Goal: Browse casually: Explore the website without a specific task or goal

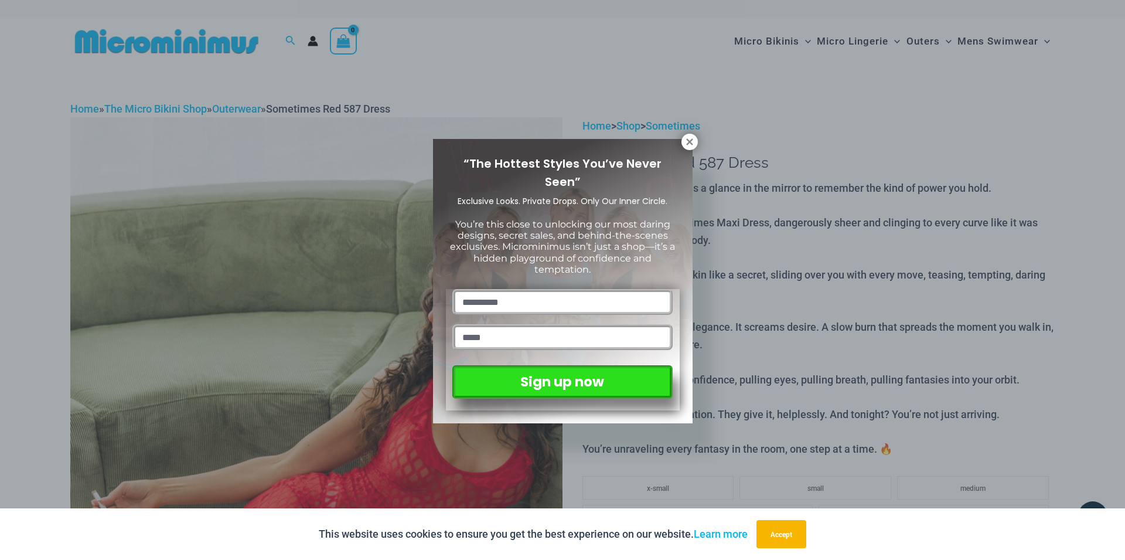
click at [678, 142] on div "“The Hottest Styles You’ve Never Seen” Exclusive Looks. Private Drops. Only Our…" at bounding box center [563, 281] width 260 height 284
click at [689, 139] on icon at bounding box center [690, 142] width 11 height 11
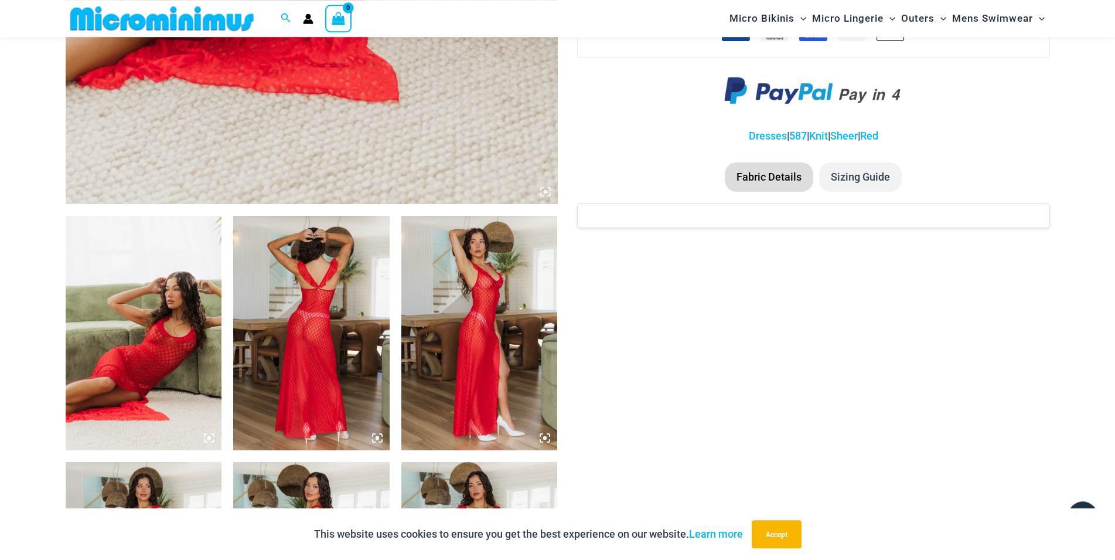
scroll to position [712, 0]
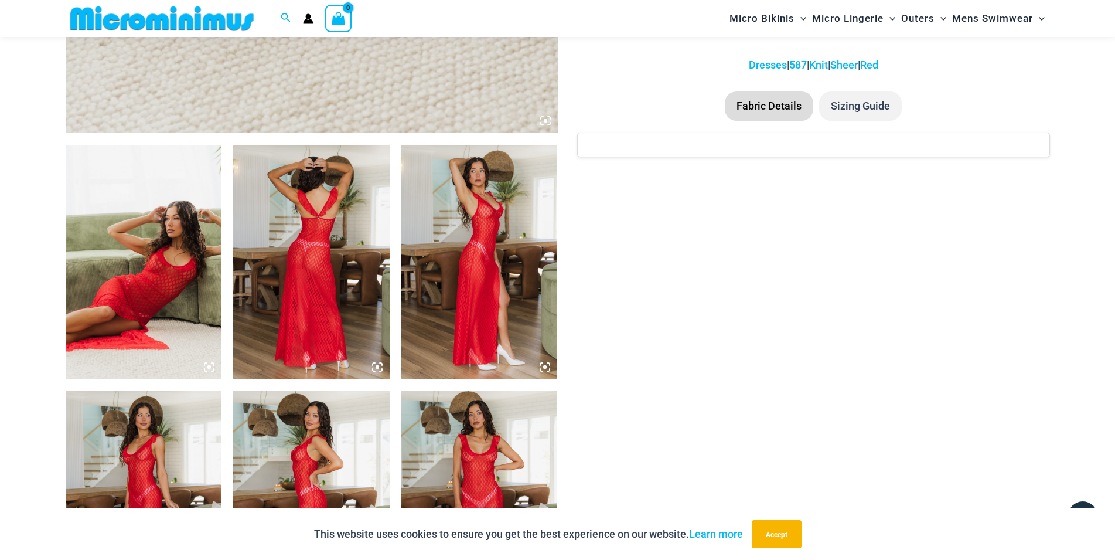
click at [173, 236] on img at bounding box center [144, 262] width 156 height 234
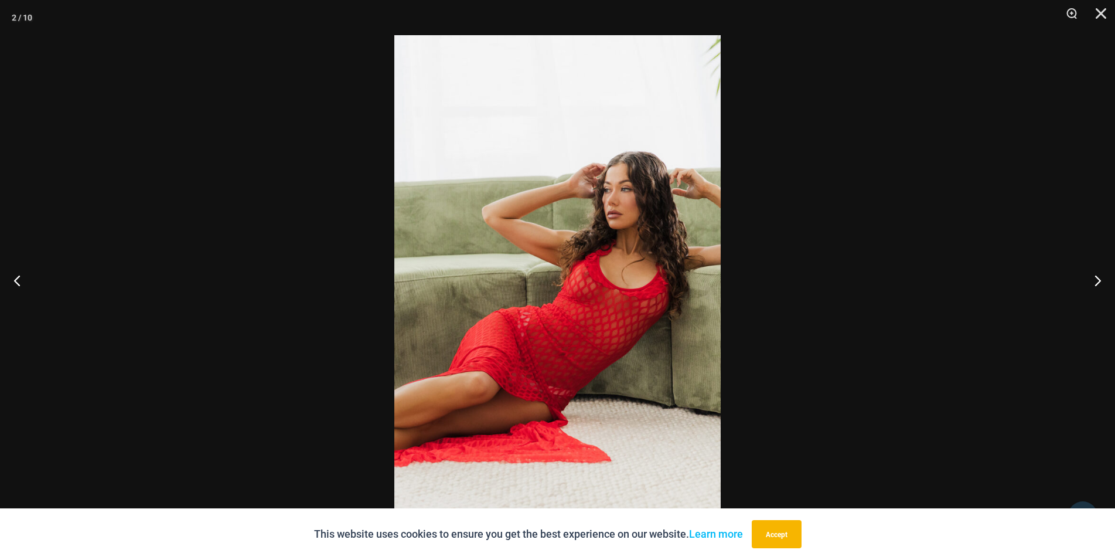
click at [580, 279] on img at bounding box center [557, 279] width 326 height 489
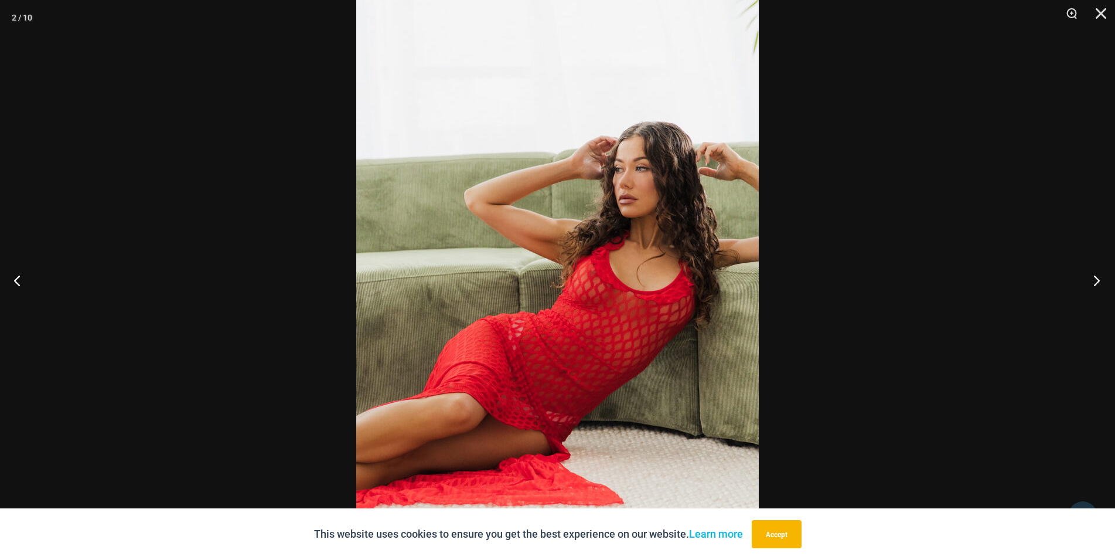
click at [1095, 280] on button "Next" at bounding box center [1093, 280] width 44 height 59
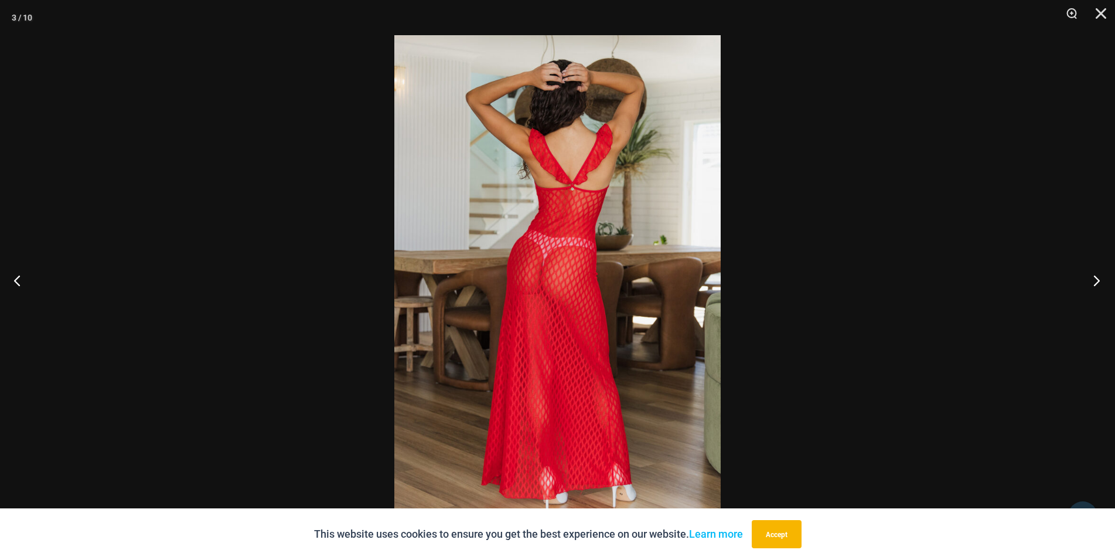
click at [1095, 280] on button "Next" at bounding box center [1093, 280] width 44 height 59
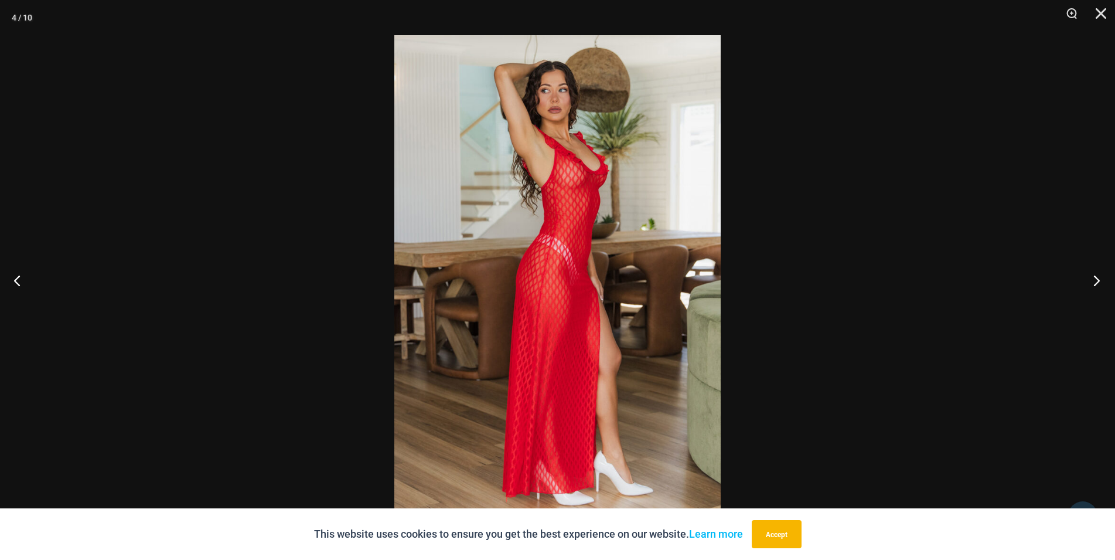
click at [1095, 280] on button "Next" at bounding box center [1093, 280] width 44 height 59
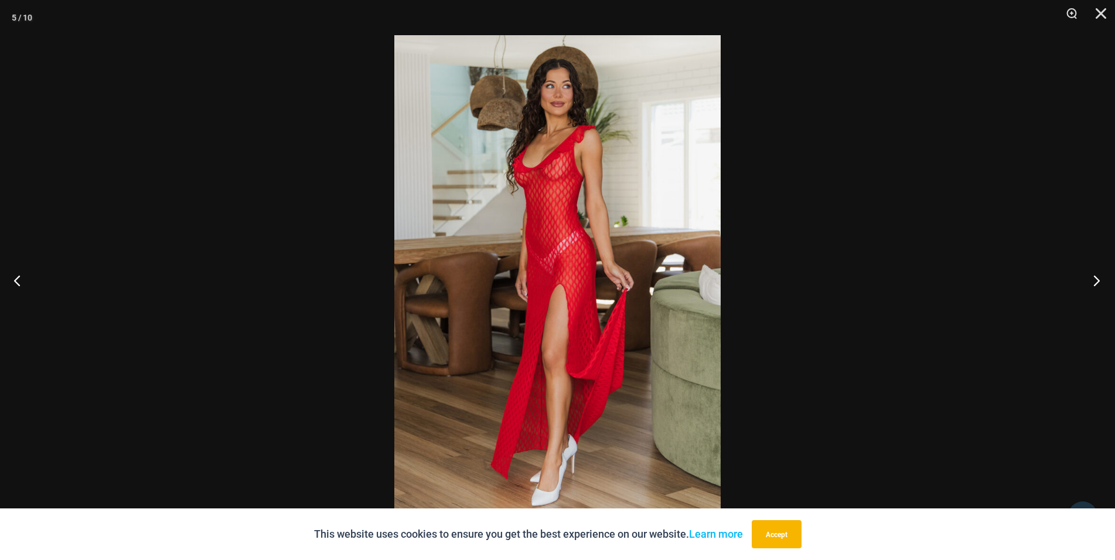
click at [1095, 280] on button "Next" at bounding box center [1093, 280] width 44 height 59
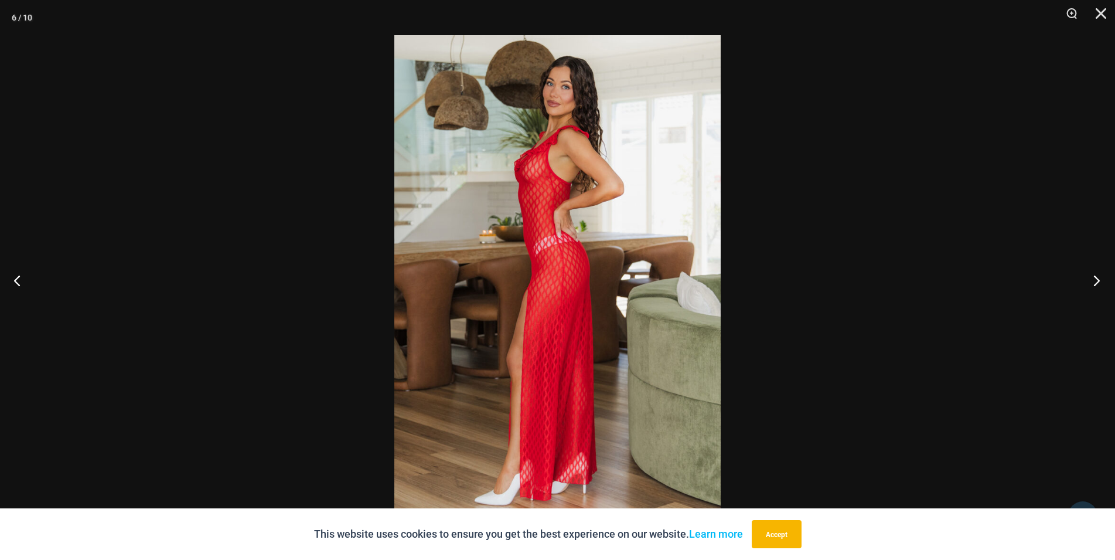
click at [1095, 280] on button "Next" at bounding box center [1093, 280] width 44 height 59
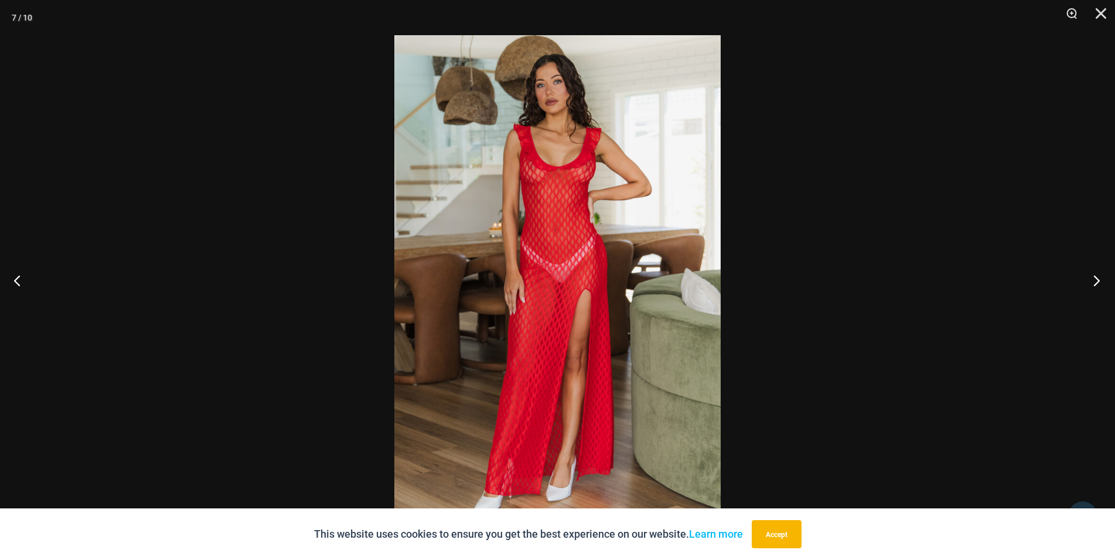
click at [1095, 280] on button "Next" at bounding box center [1093, 280] width 44 height 59
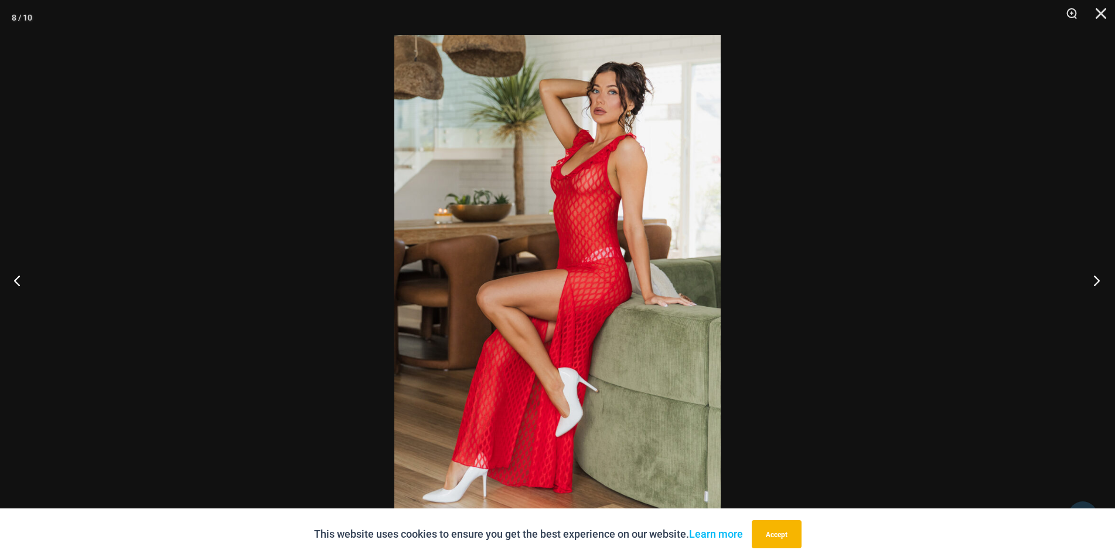
click at [1095, 280] on button "Next" at bounding box center [1093, 280] width 44 height 59
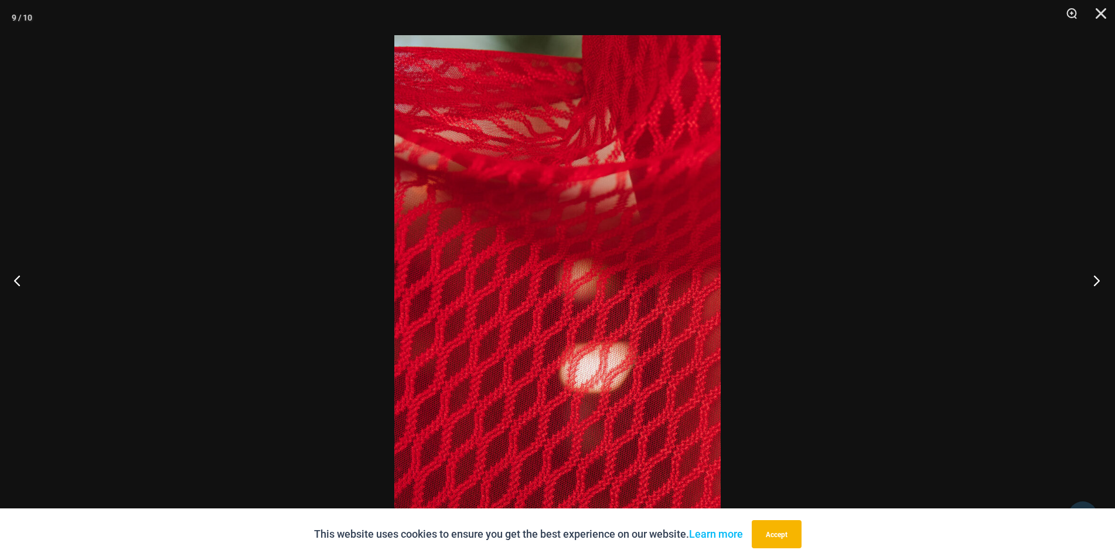
click at [1095, 280] on button "Next" at bounding box center [1093, 280] width 44 height 59
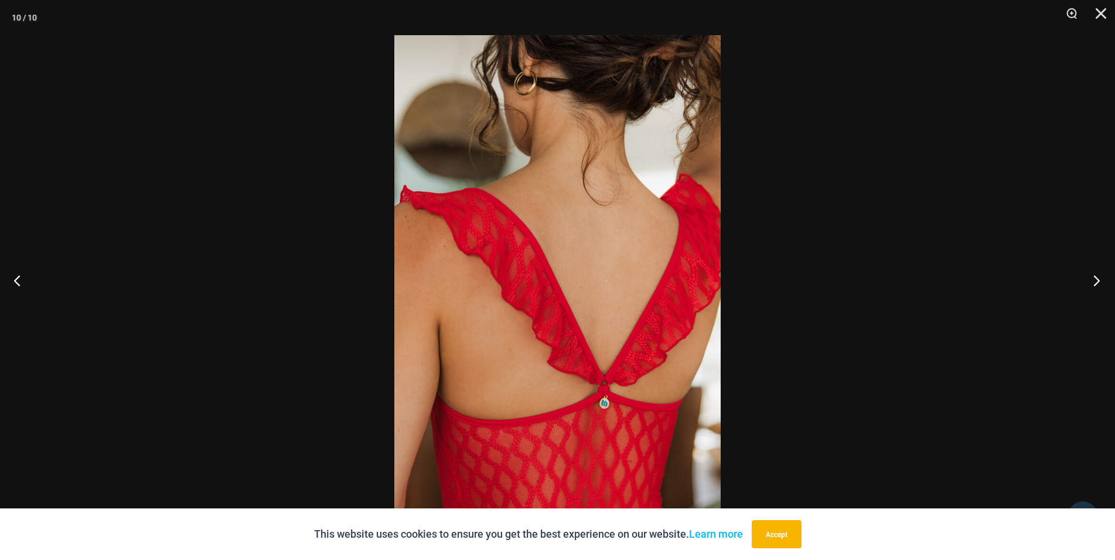
click at [1095, 280] on button "Next" at bounding box center [1093, 280] width 44 height 59
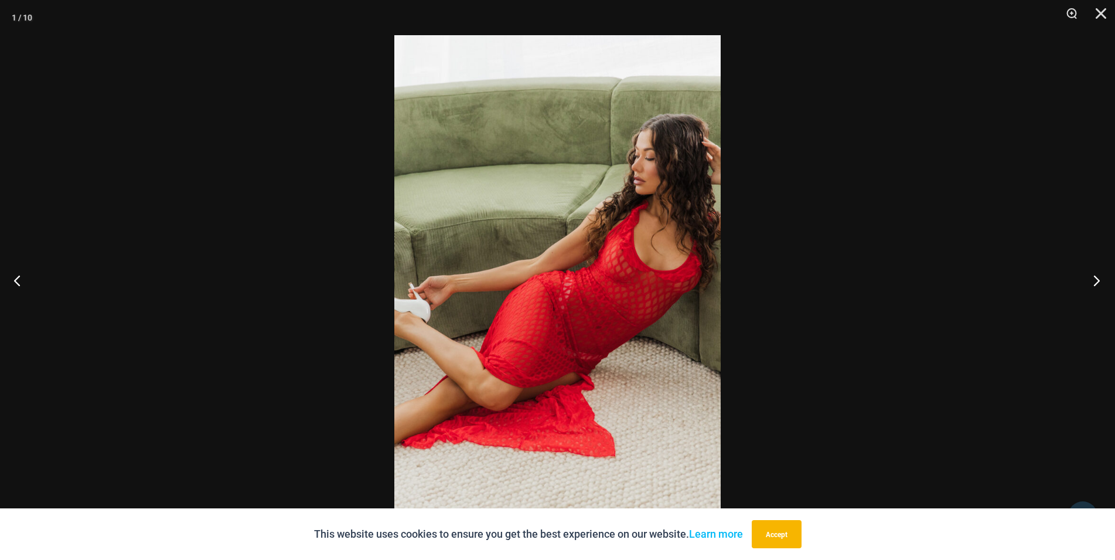
click at [1095, 280] on button "Next" at bounding box center [1093, 280] width 44 height 59
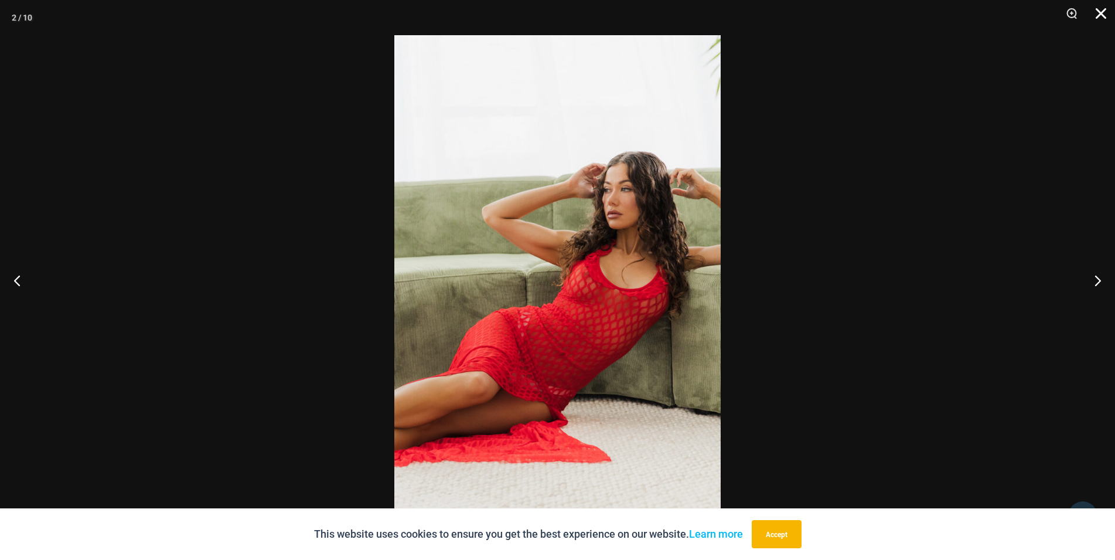
click at [1104, 7] on button "Close" at bounding box center [1097, 17] width 29 height 35
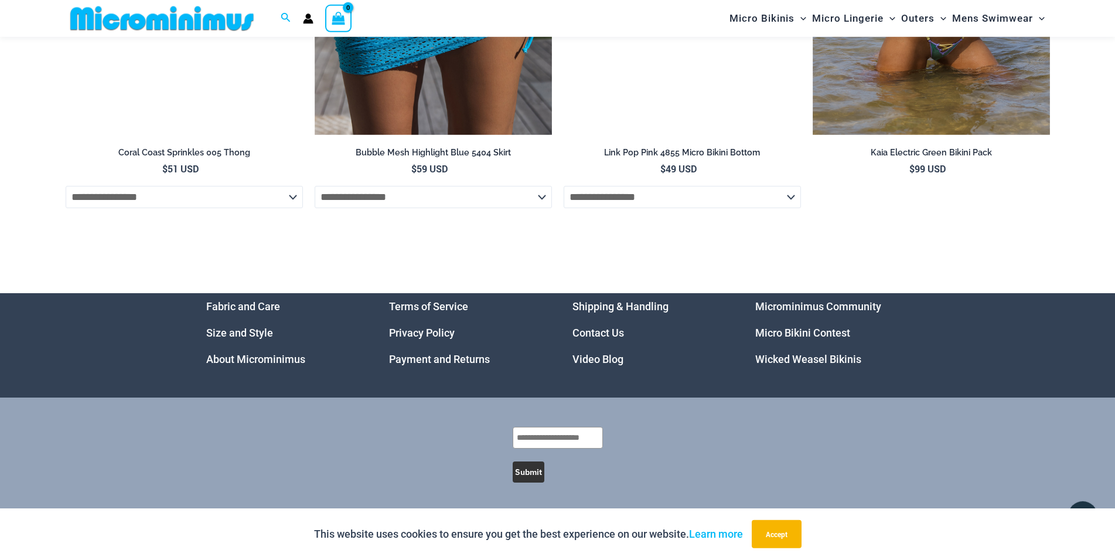
scroll to position [3735, 0]
